Goal: Task Accomplishment & Management: Manage account settings

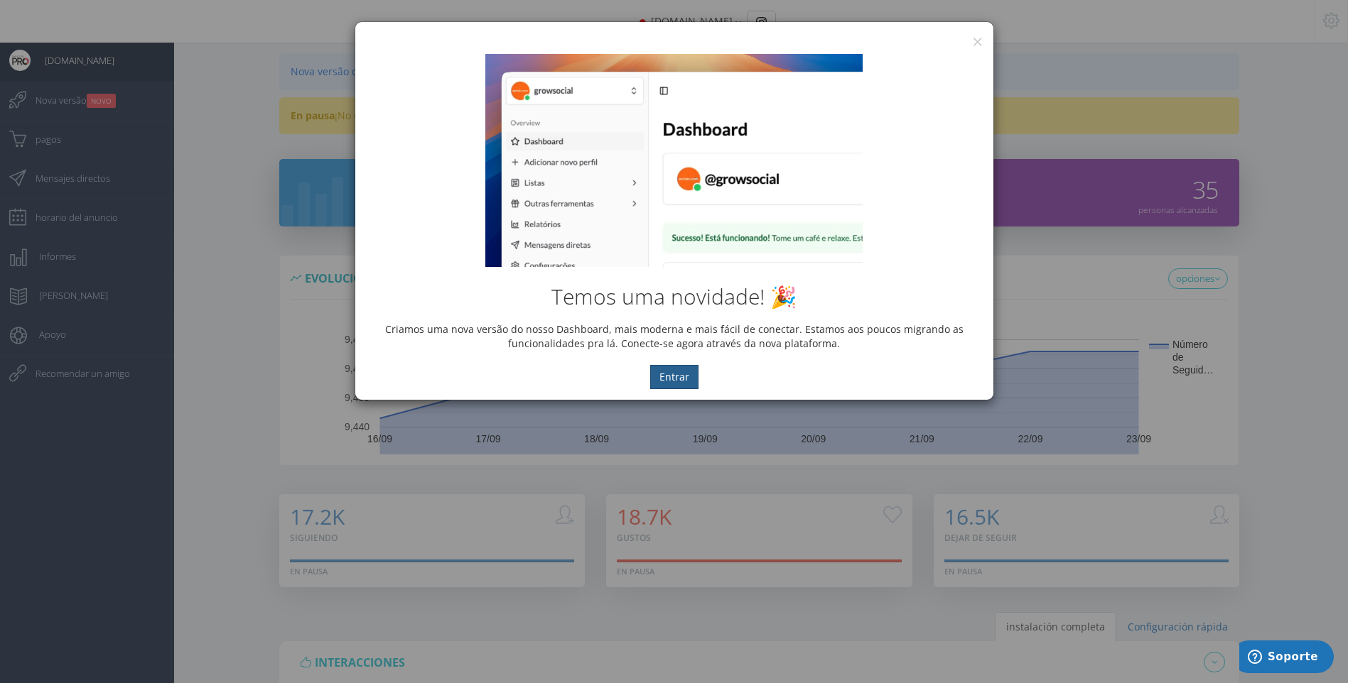
click at [686, 375] on button "Entrar" at bounding box center [674, 377] width 48 height 24
click at [674, 389] on button "Entrar" at bounding box center [674, 377] width 48 height 24
click at [975, 37] on button "×" at bounding box center [977, 41] width 11 height 19
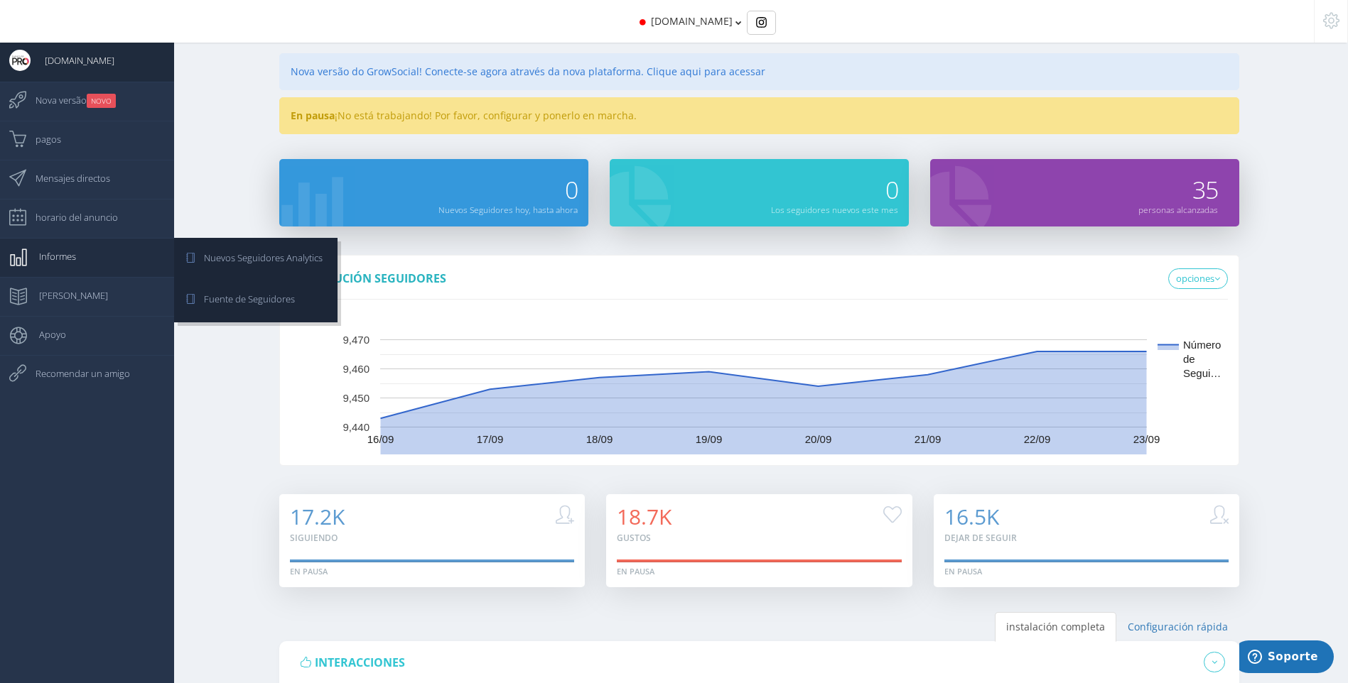
click at [79, 256] on link "Informes" at bounding box center [87, 257] width 174 height 39
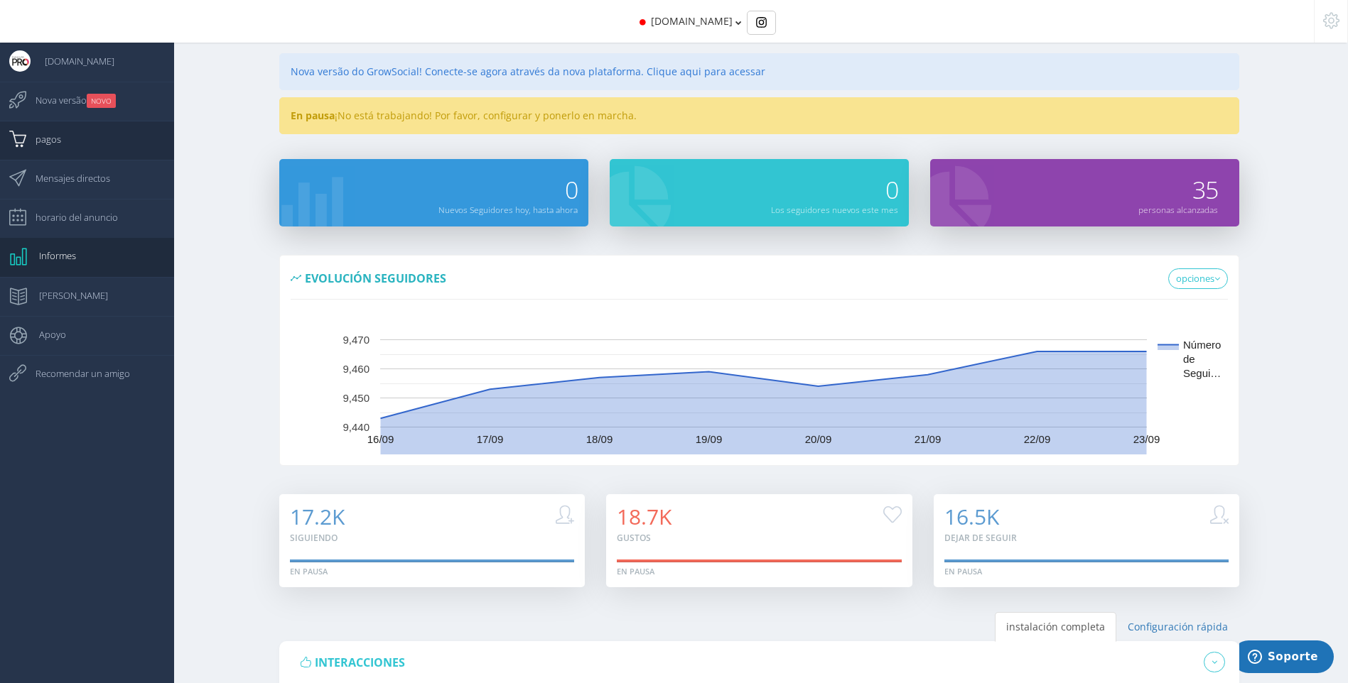
click at [80, 145] on link "pagos" at bounding box center [87, 140] width 174 height 39
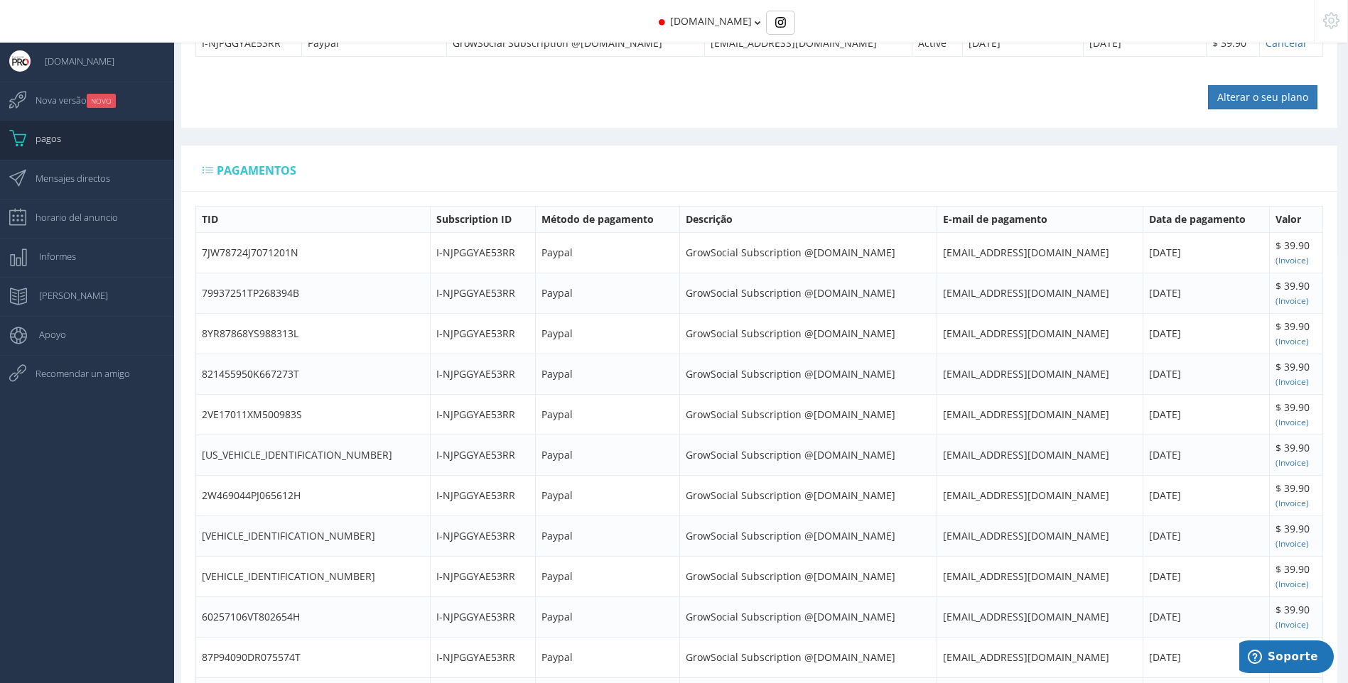
scroll to position [512, 0]
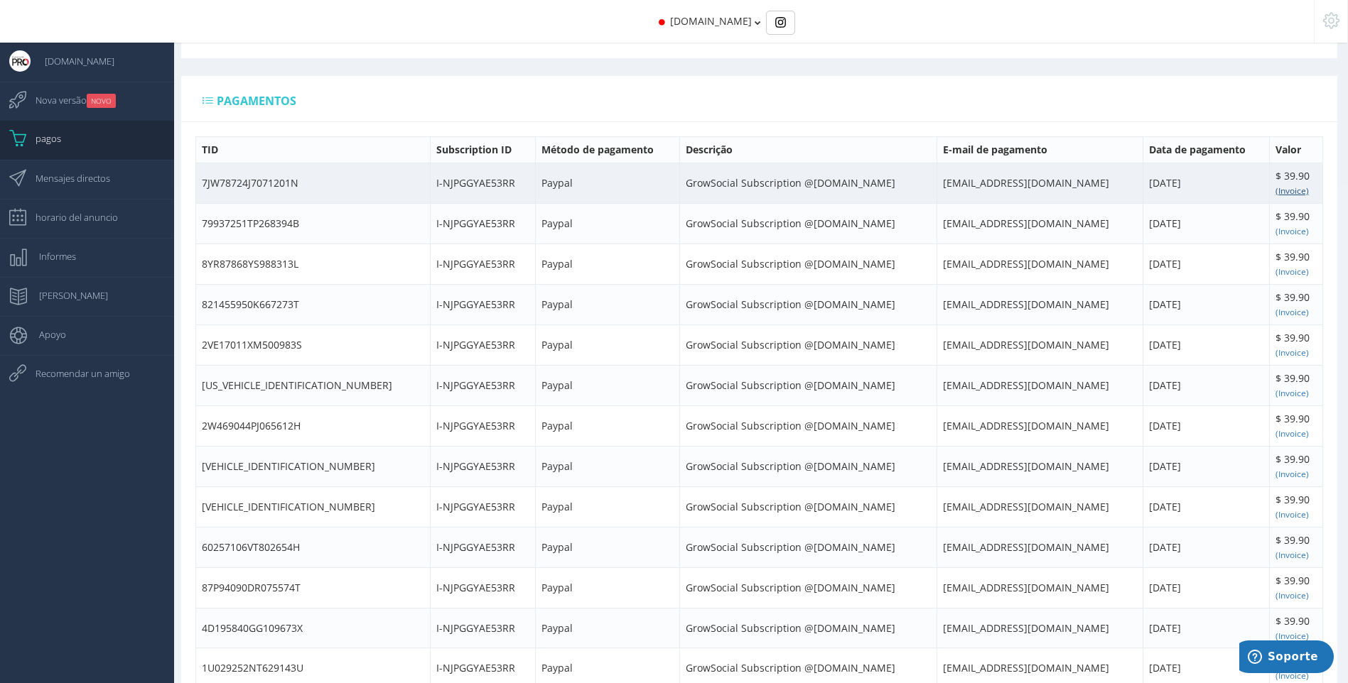
click at [1280, 190] on small "(Invoice)" at bounding box center [1291, 190] width 33 height 11
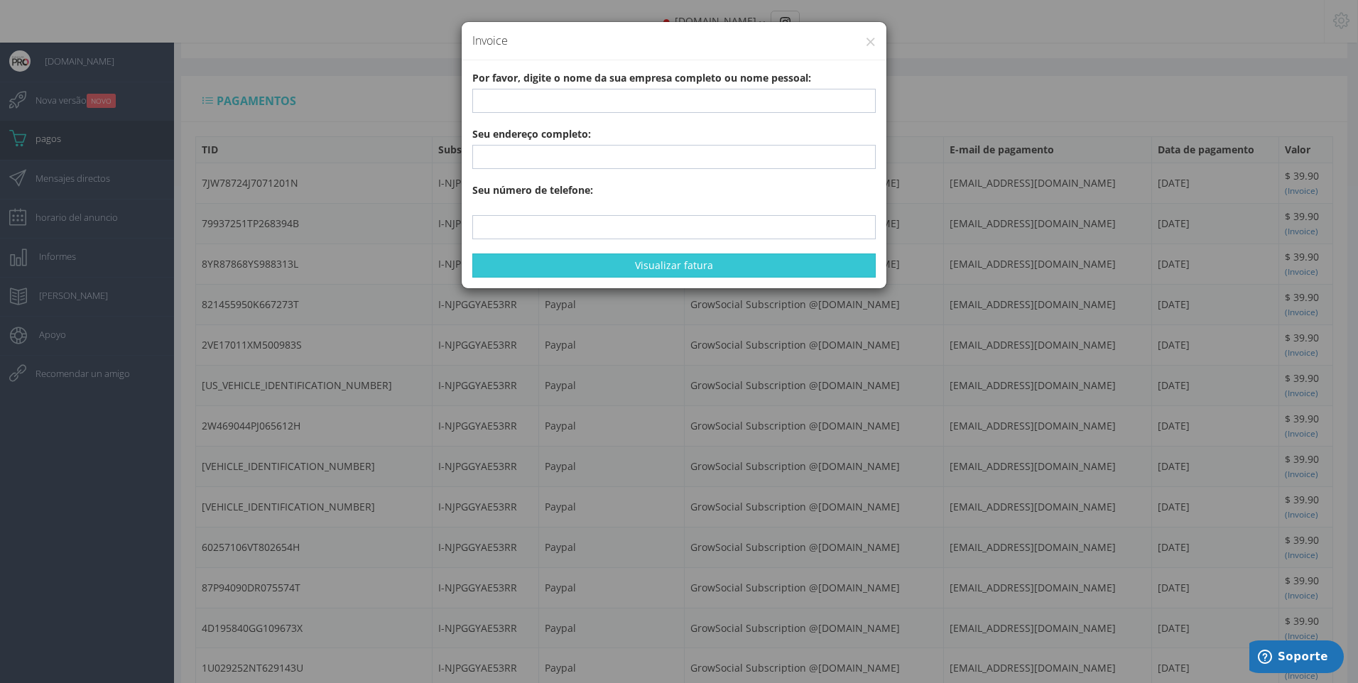
click at [728, 79] on b "Por favor, digite o nome da sua empresa completo ou nome pessoal:" at bounding box center [641, 77] width 339 height 13
click at [688, 102] on input "text" at bounding box center [674, 101] width 404 height 24
type input "COMERCIAL ORTRADE IBERIA SL"
type input "938442243"
click at [586, 165] on input "text" at bounding box center [674, 157] width 404 height 24
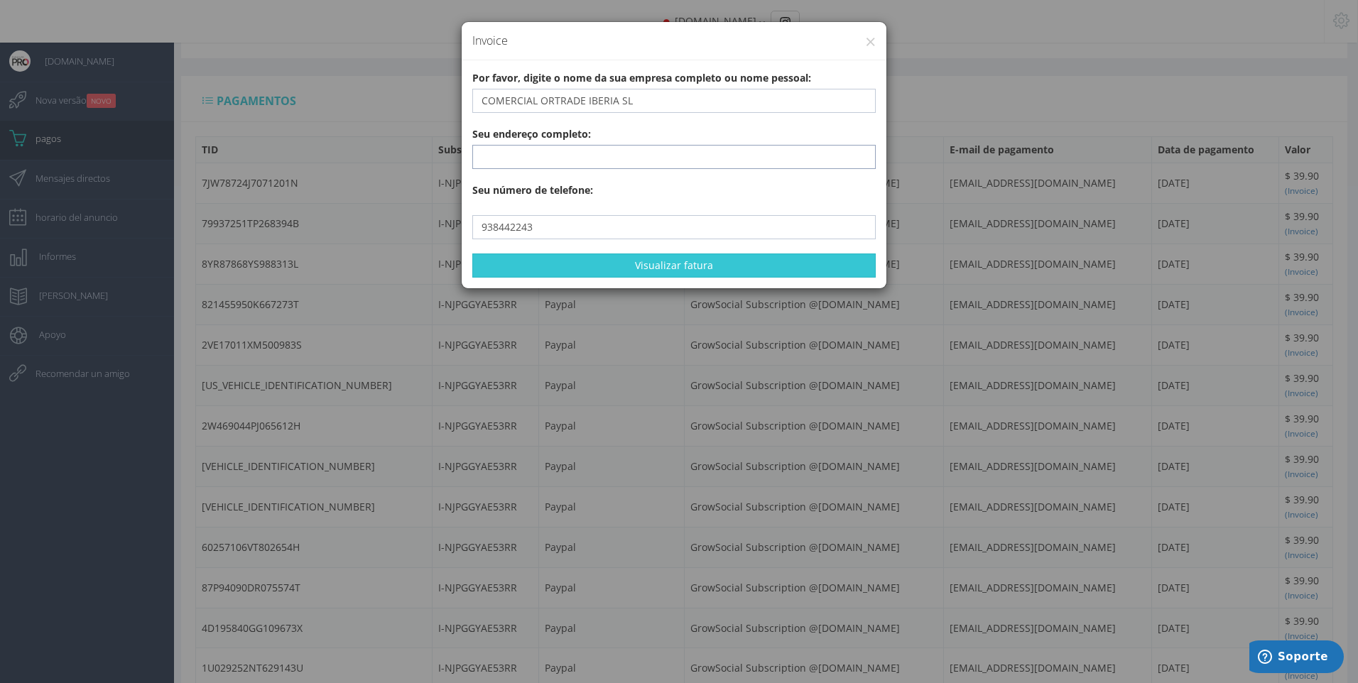
click at [501, 163] on input "text" at bounding box center [674, 157] width 404 height 24
type input "c"
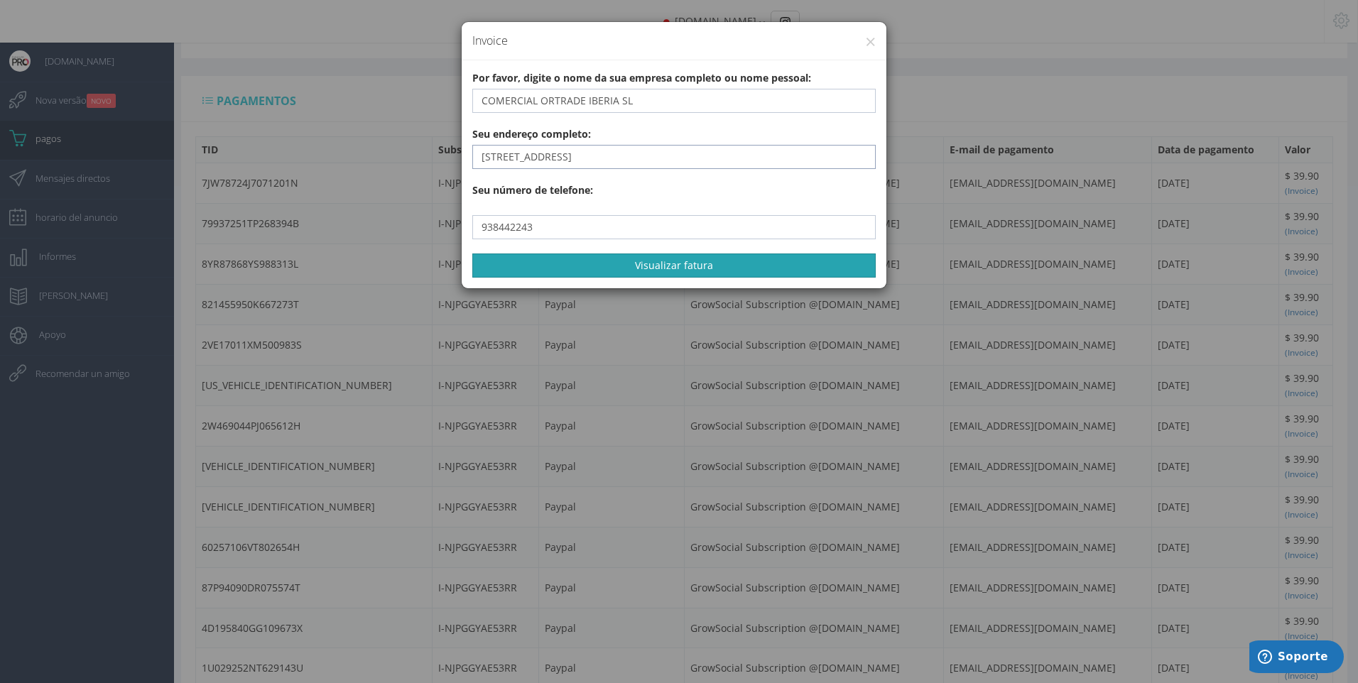
type input "Calle Voravia 10"
click at [635, 275] on button "Visualizar fatura" at bounding box center [674, 266] width 404 height 24
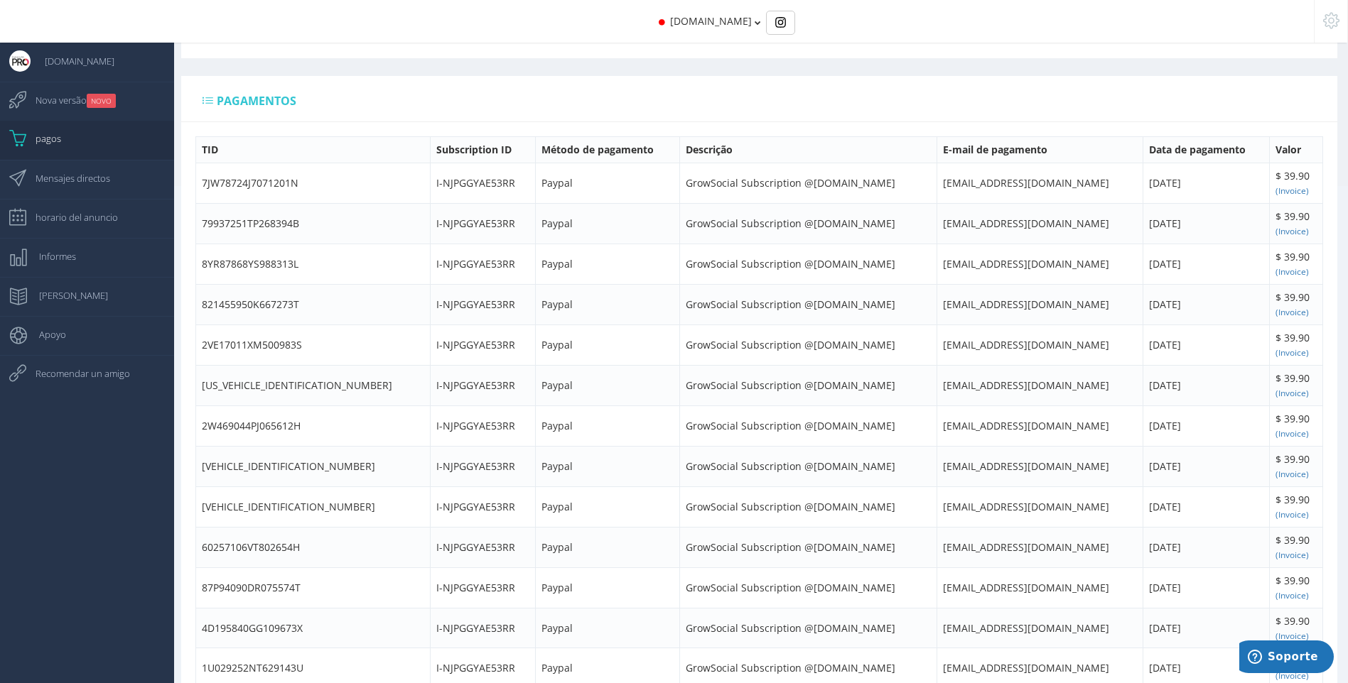
click at [71, 137] on link "pagos" at bounding box center [87, 140] width 174 height 39
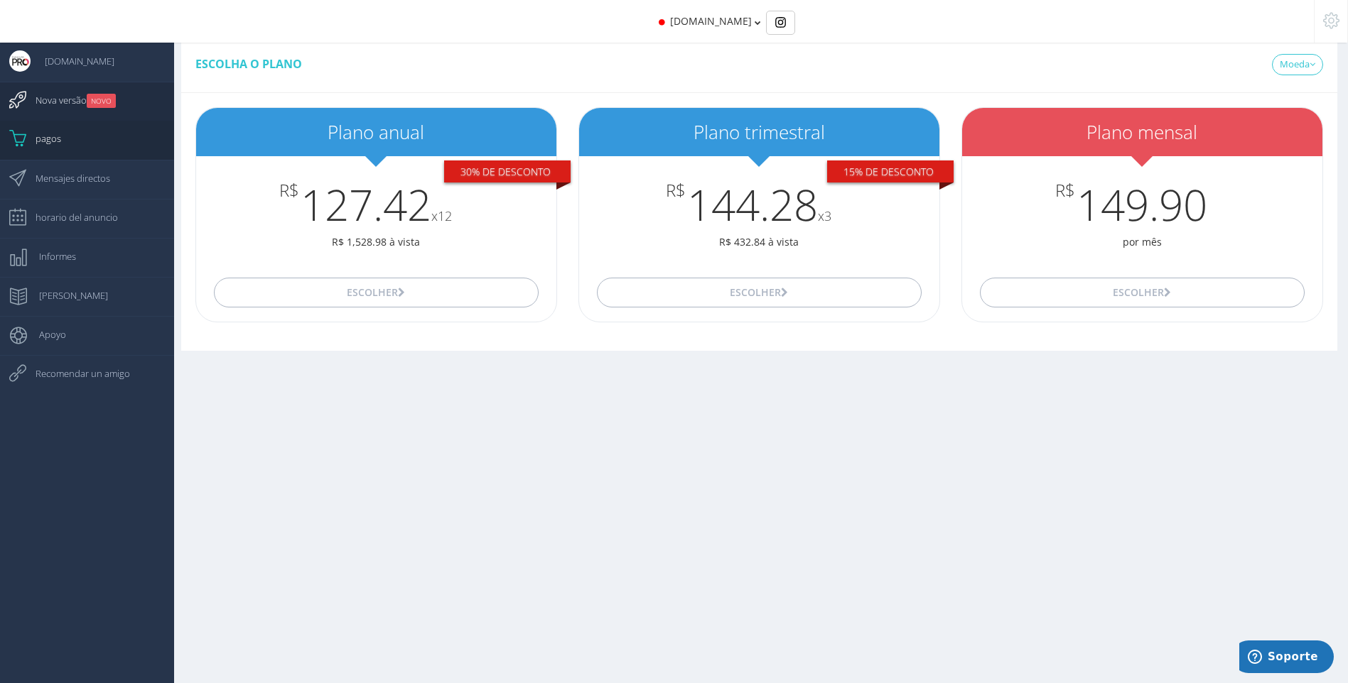
scroll to position [512, 0]
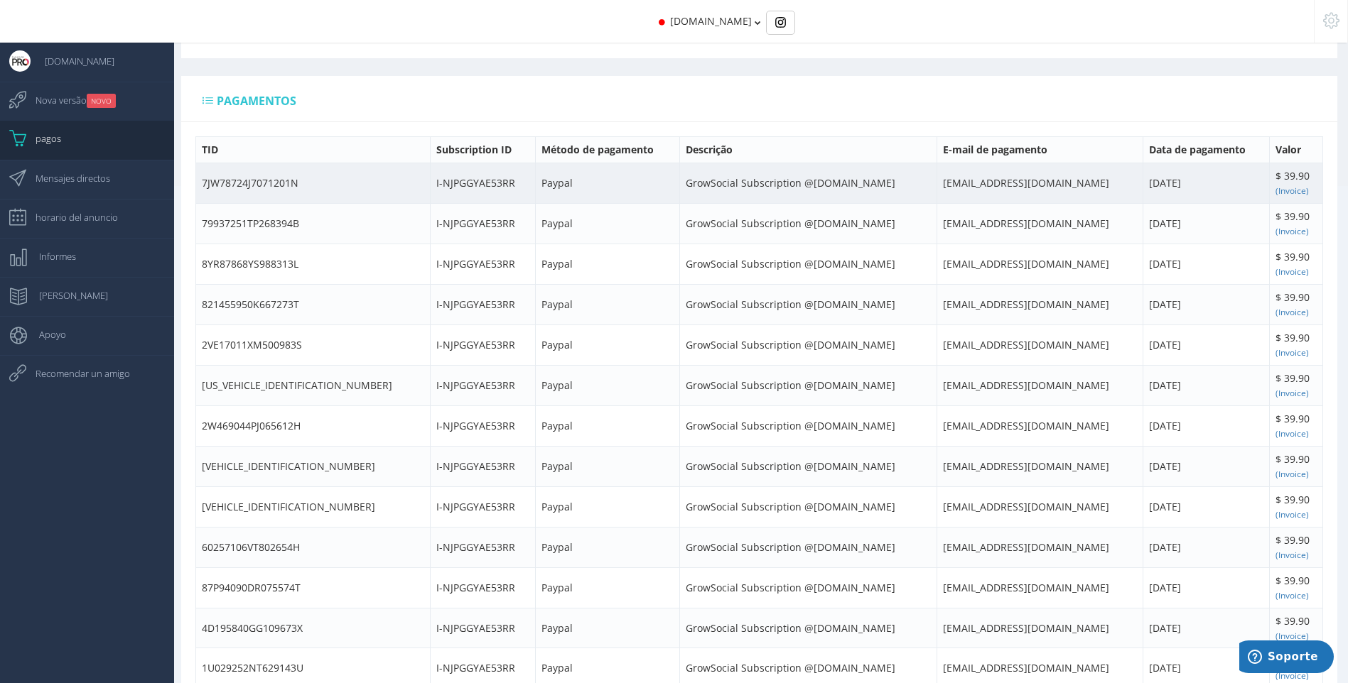
click at [536, 180] on td "Paypal" at bounding box center [608, 183] width 144 height 40
click at [536, 181] on td "Paypal" at bounding box center [608, 183] width 144 height 40
click at [548, 181] on td "Paypal" at bounding box center [608, 183] width 144 height 40
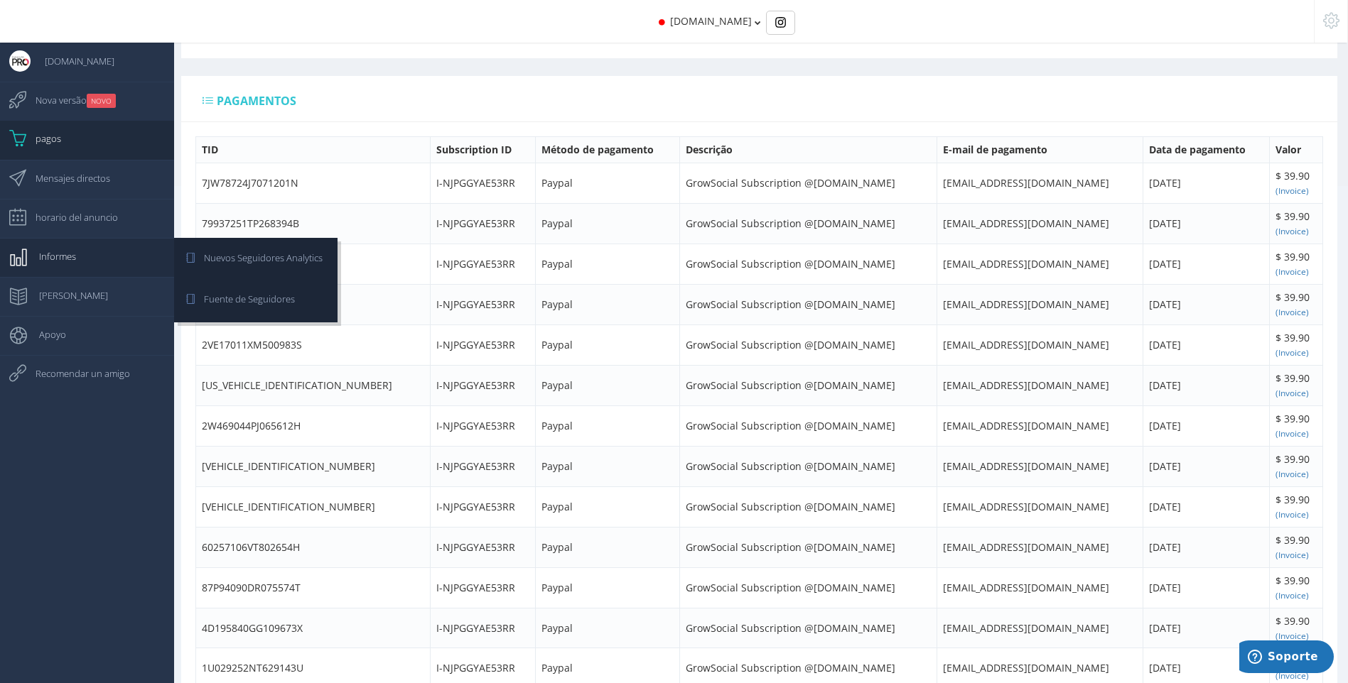
click at [87, 258] on link "Informes" at bounding box center [87, 257] width 174 height 39
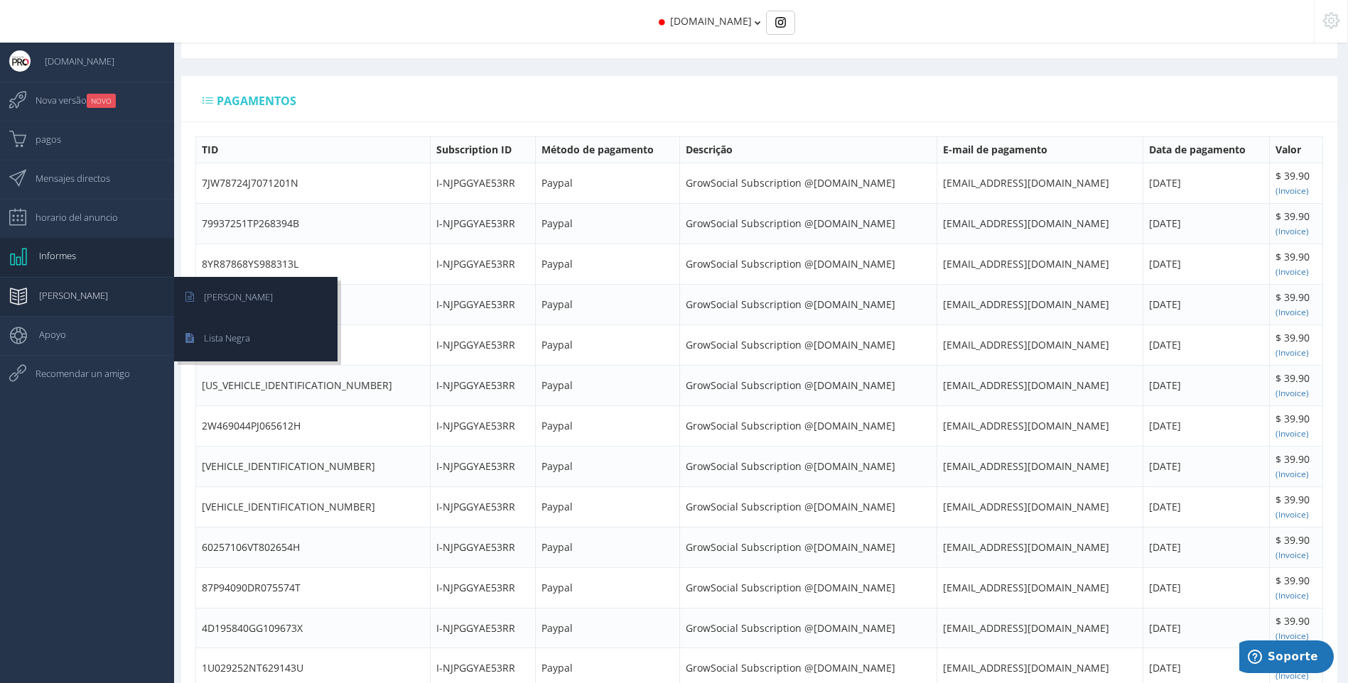
click at [87, 284] on link "[PERSON_NAME]" at bounding box center [87, 296] width 174 height 39
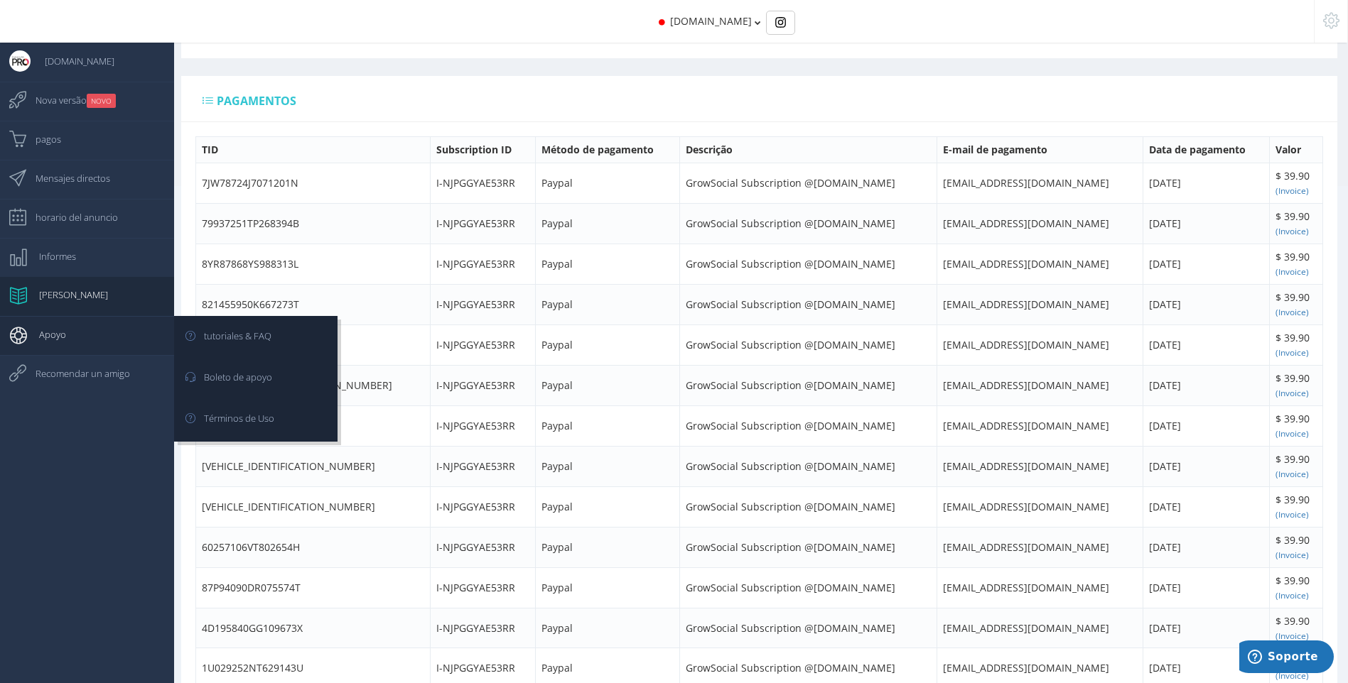
click at [87, 332] on link "Apoyo" at bounding box center [87, 335] width 174 height 39
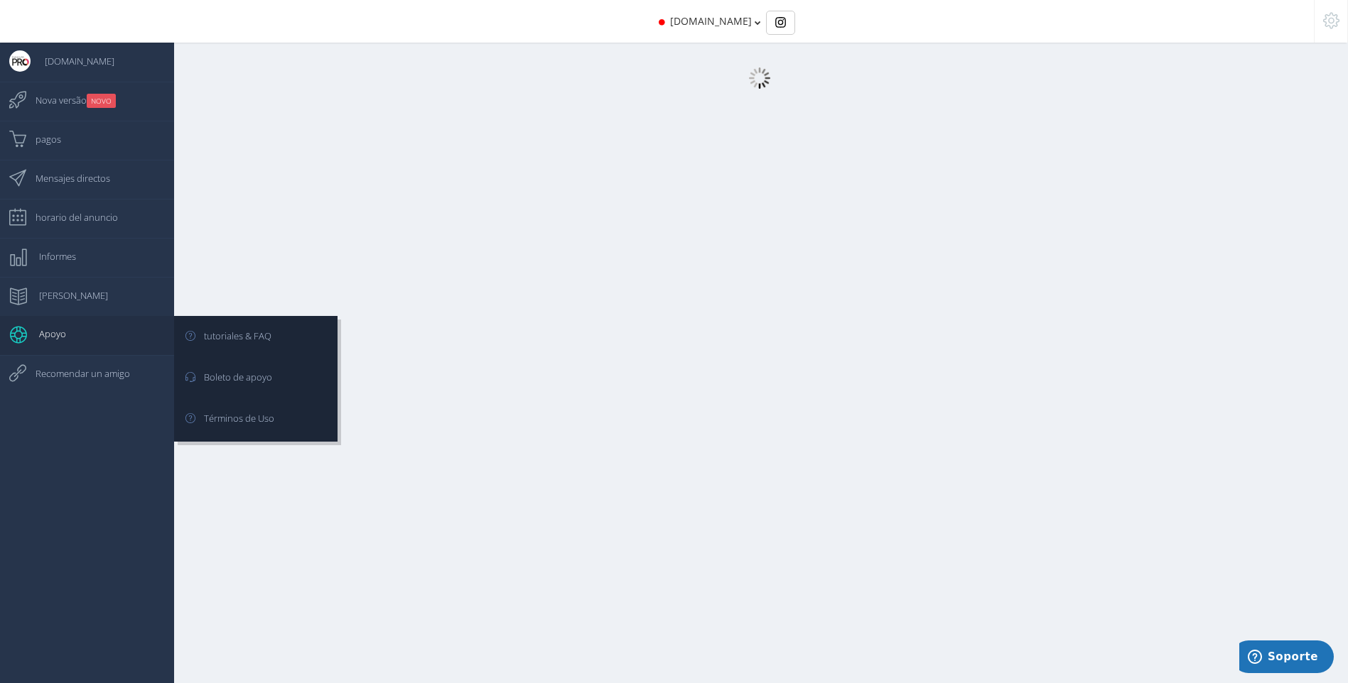
scroll to position [14, 0]
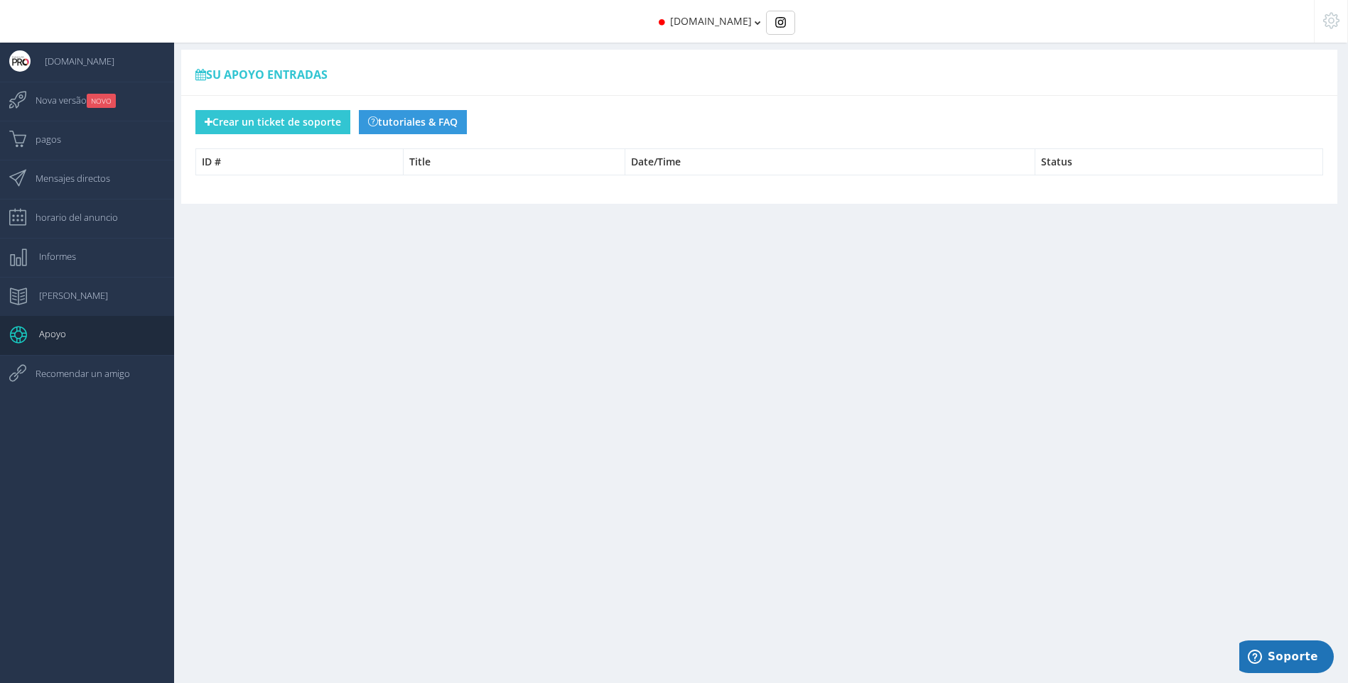
click at [713, 470] on div "Su apoyo Entradas" at bounding box center [751, 335] width 1191 height 698
